Goal: Task Accomplishment & Management: Manage account settings

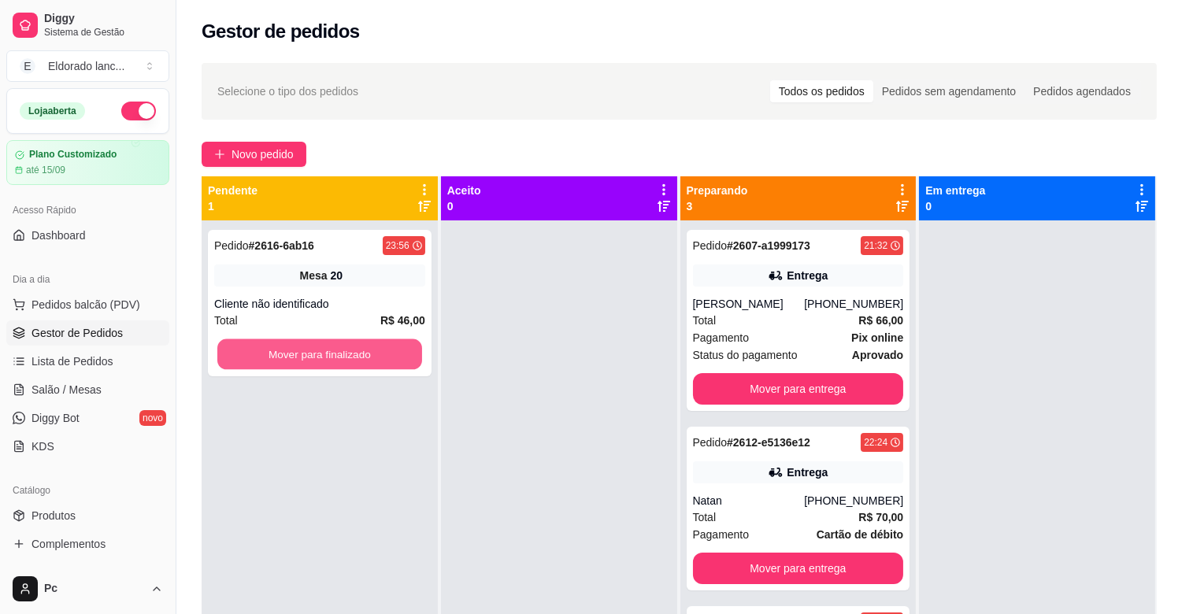
click at [356, 362] on button "Mover para finalizado" at bounding box center [319, 354] width 205 height 31
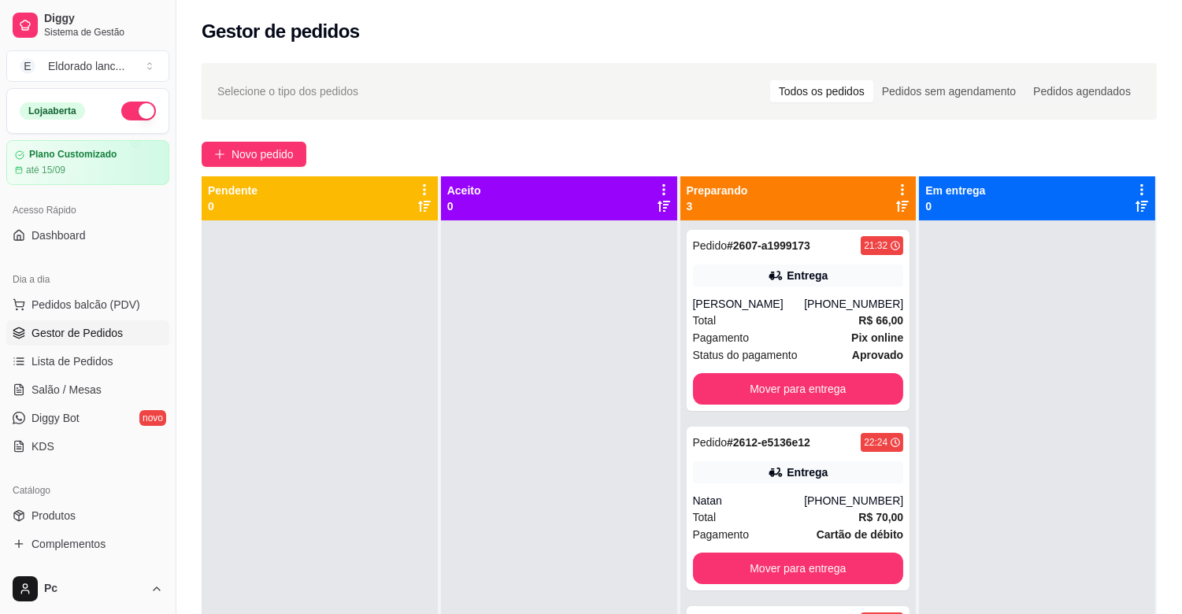
click at [121, 116] on button "button" at bounding box center [138, 111] width 35 height 19
click at [823, 379] on button "Mover para entrega" at bounding box center [798, 389] width 211 height 32
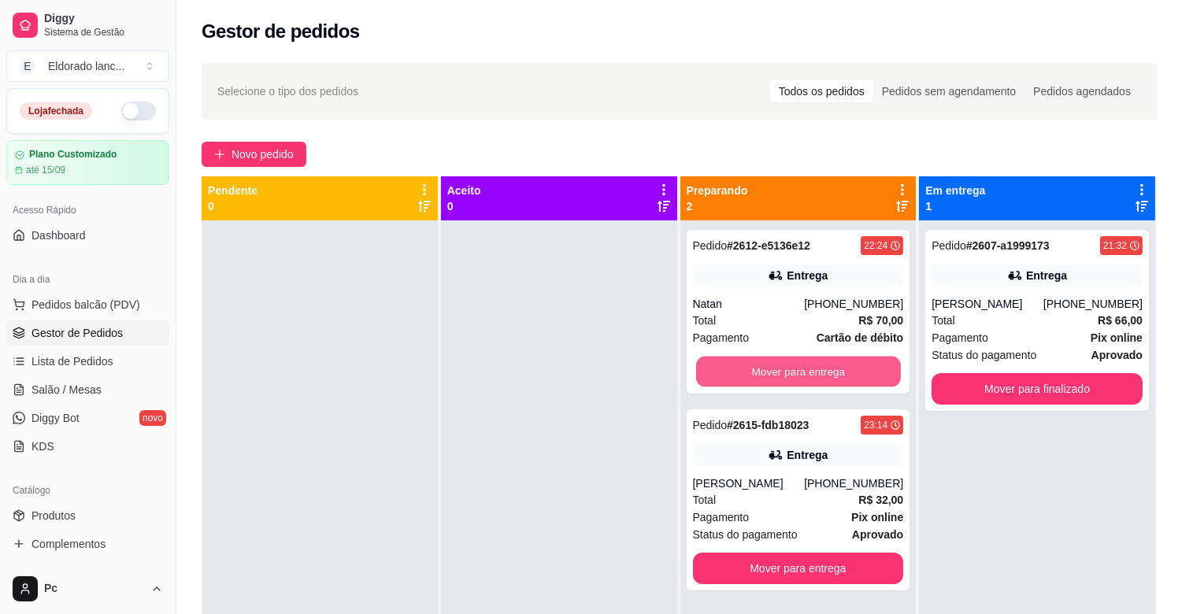
click at [823, 379] on button "Mover para entrega" at bounding box center [798, 372] width 205 height 31
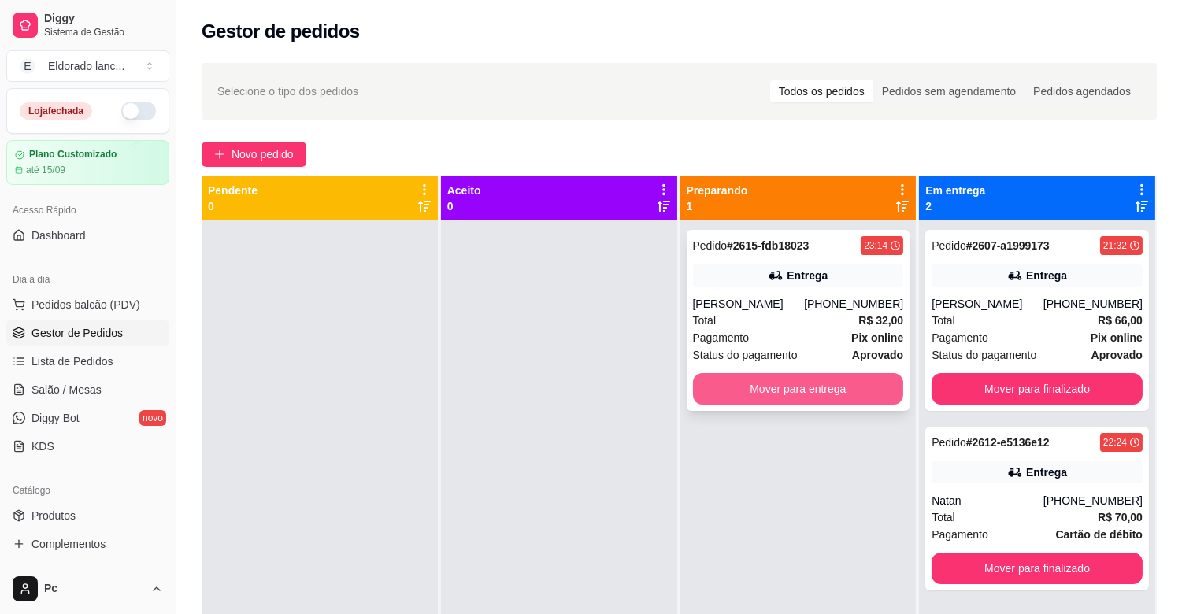
click at [823, 383] on button "Mover para entrega" at bounding box center [798, 389] width 211 height 32
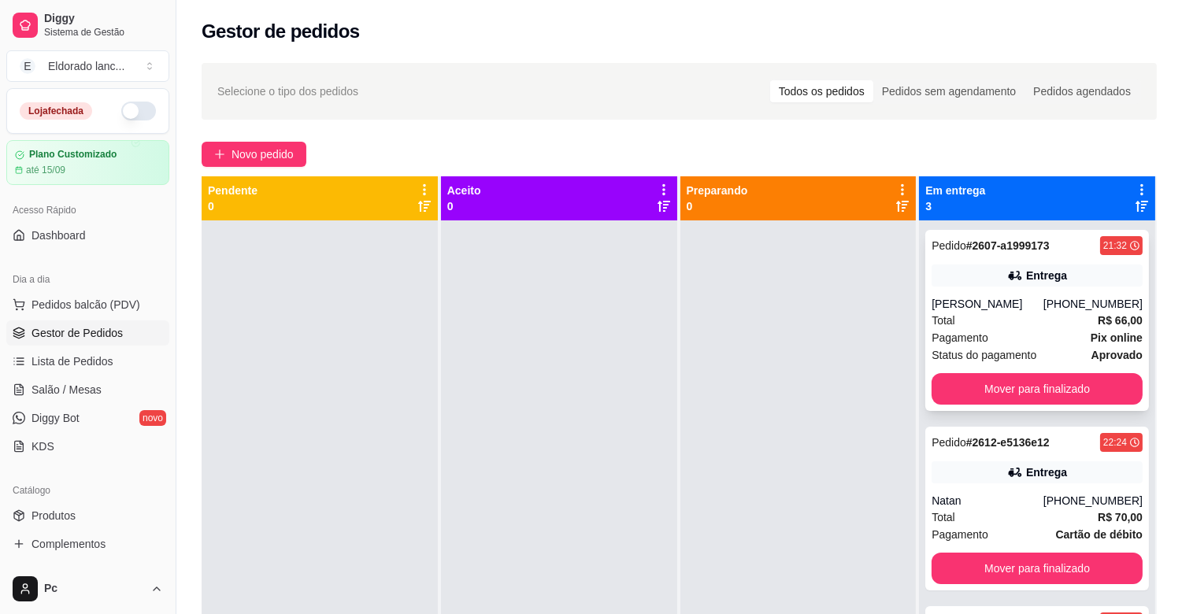
click at [1057, 255] on div "Pedido # 2607-a1999173 21:32 Entrega [PERSON_NAME] [PHONE_NUMBER] Total R$ 66,0…" at bounding box center [1037, 320] width 224 height 181
click at [1082, 400] on button "Mover para finalizado" at bounding box center [1037, 389] width 205 height 31
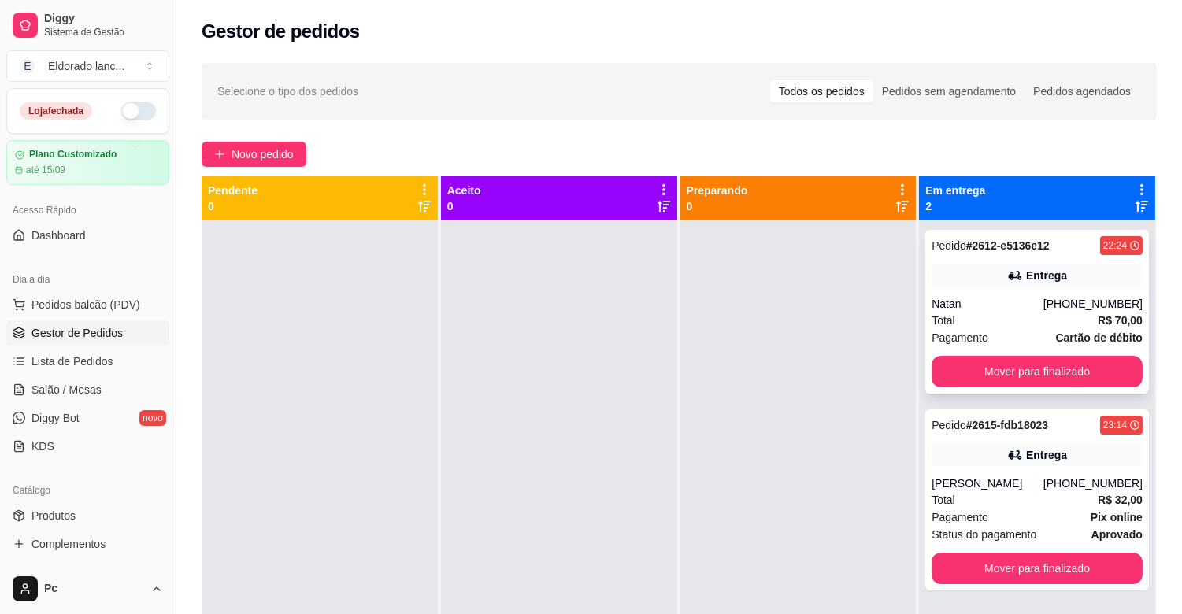
click at [1036, 293] on div "Pedido # 2612-e5136e12 22:24 Entrega Natan [PHONE_NUMBER] Total R$ 70,00 Pagame…" at bounding box center [1037, 312] width 224 height 164
click at [1100, 365] on button "Mover para finalizado" at bounding box center [1037, 372] width 205 height 31
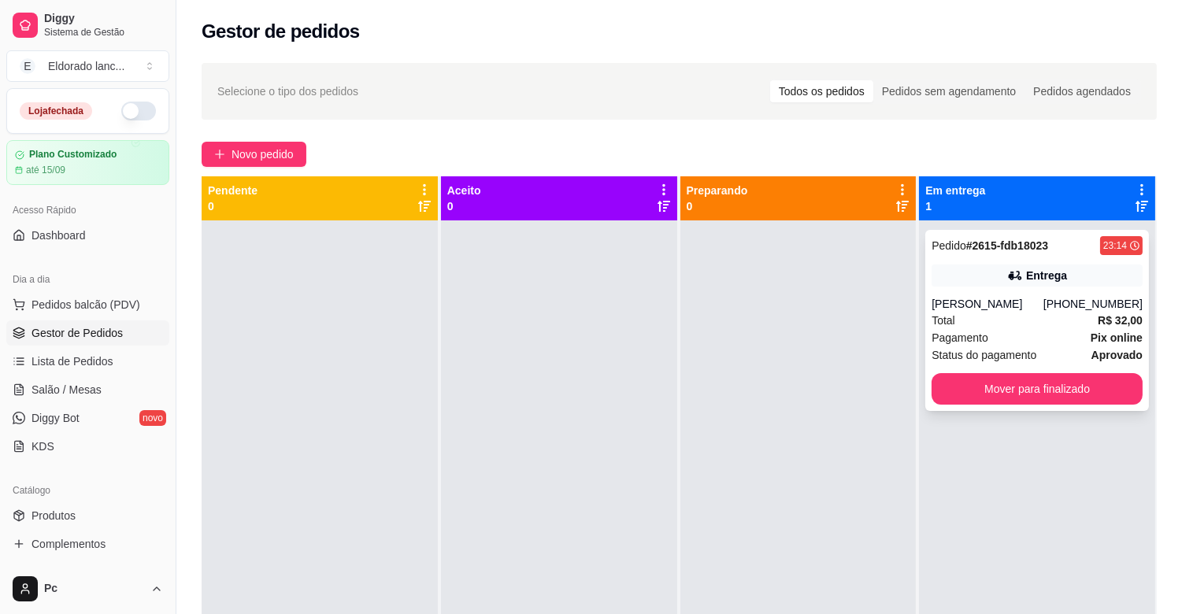
click at [1058, 297] on div "[PHONE_NUMBER]" at bounding box center [1092, 304] width 99 height 16
click at [1066, 399] on button "Mover para finalizado" at bounding box center [1037, 389] width 211 height 32
